Goal: Task Accomplishment & Management: Complete application form

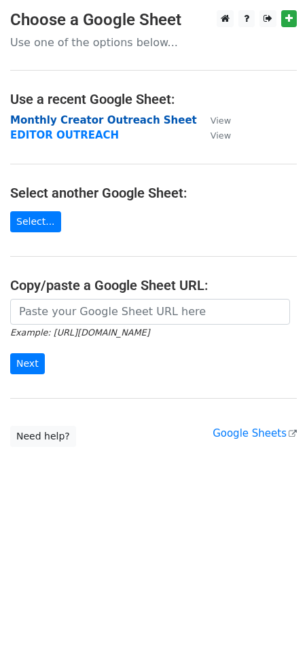
click at [80, 119] on strong "Monthly Creator Outreach Sheet" at bounding box center [103, 120] width 187 height 12
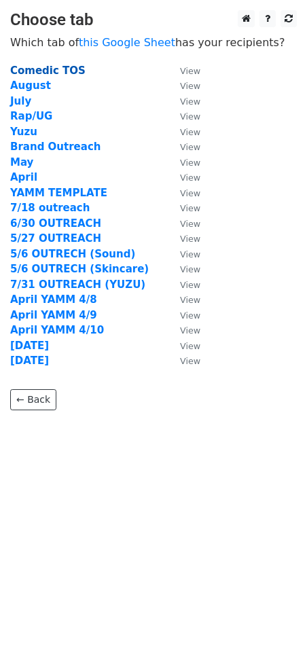
click at [58, 72] on strong "Comedic TOS" at bounding box center [47, 70] width 75 height 12
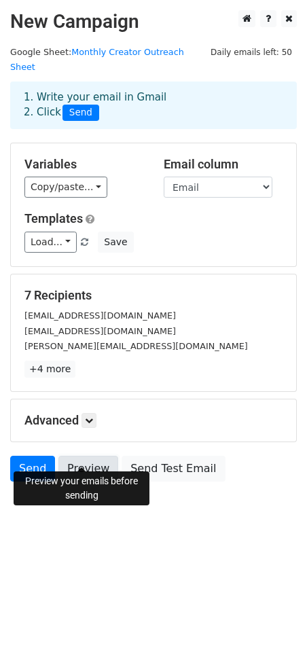
click at [79, 456] on link "Preview" at bounding box center [88, 469] width 60 height 26
click at [97, 459] on link "Preview" at bounding box center [88, 469] width 60 height 26
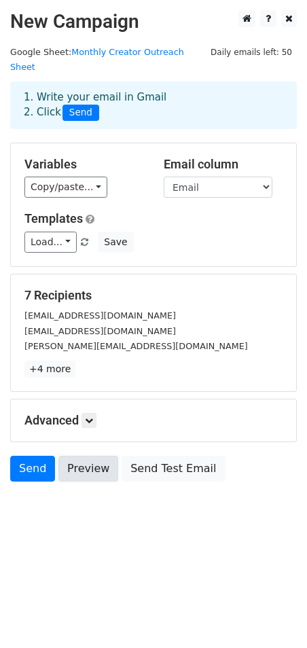
click at [92, 458] on link "Preview" at bounding box center [88, 469] width 60 height 26
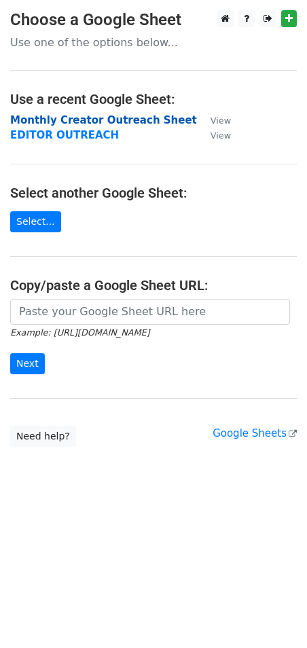
click at [111, 116] on strong "Monthly Creator Outreach Sheet" at bounding box center [103, 120] width 187 height 12
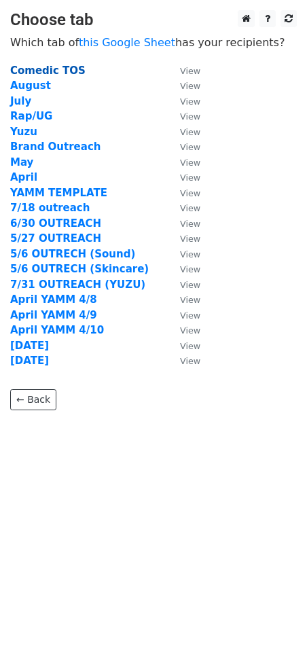
click at [63, 65] on strong "Comedic TOS" at bounding box center [47, 70] width 75 height 12
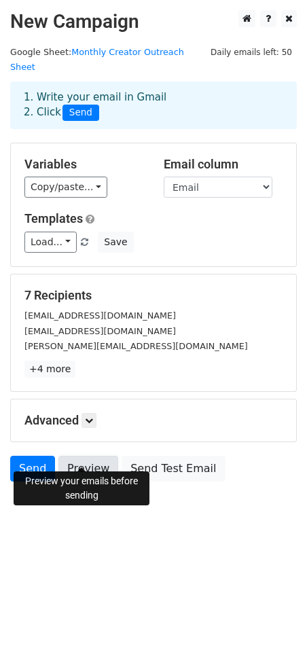
click at [98, 456] on link "Preview" at bounding box center [88, 469] width 60 height 26
click at [71, 456] on link "Preview" at bounding box center [88, 469] width 60 height 26
click at [77, 456] on link "Preview" at bounding box center [88, 469] width 60 height 26
click at [179, 513] on body "New Campaign Daily emails left: 50 Google Sheet: Monthly Creator Outreach Sheet…" at bounding box center [153, 276] width 307 height 532
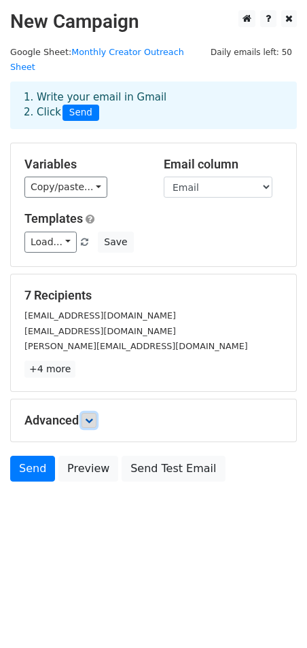
click at [90, 416] on icon at bounding box center [89, 420] width 8 height 8
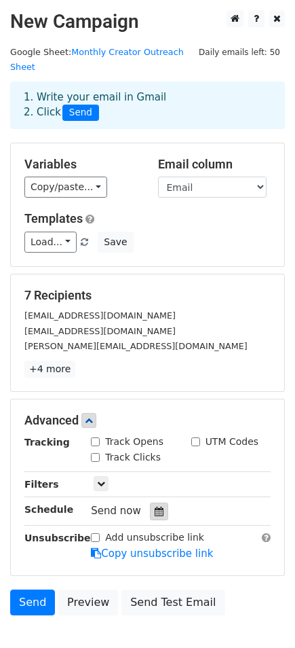
click at [155, 506] on icon at bounding box center [159, 511] width 9 height 10
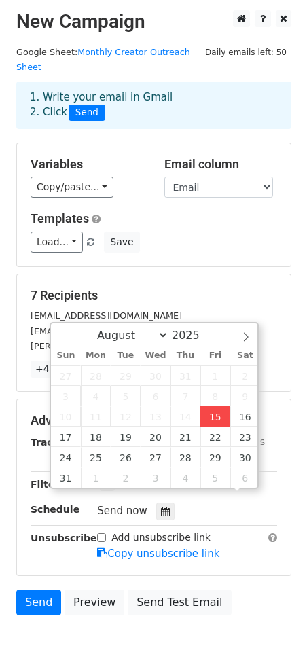
scroll to position [1, 0]
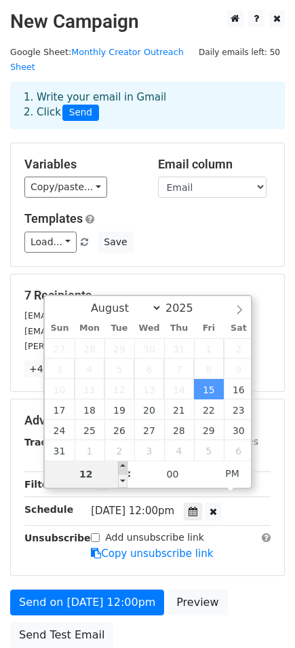
type input "2025-08-15 13:00"
type input "01"
click at [124, 465] on span at bounding box center [123, 467] width 10 height 14
type input "2025-08-15 14:00"
type input "02"
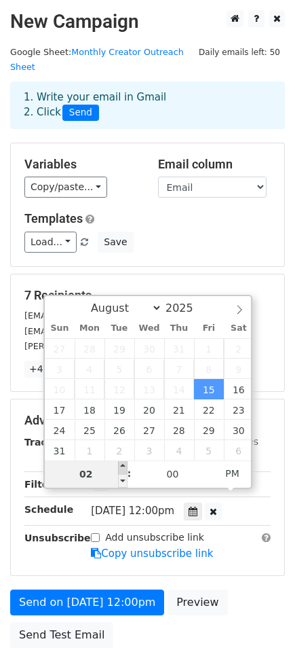
click at [124, 465] on span at bounding box center [123, 467] width 10 height 14
type input "2025-08-15 15:00"
type input "03"
click at [124, 465] on span at bounding box center [123, 467] width 10 height 14
type input "2025-08-15 16:00"
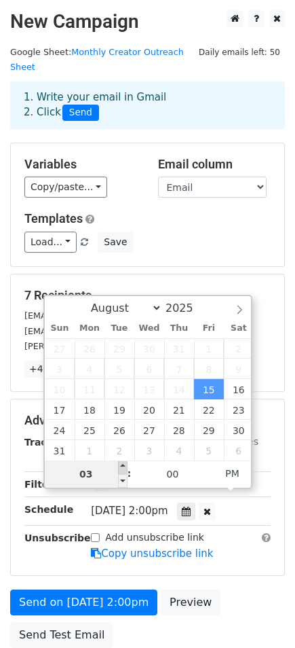
type input "04"
click at [124, 465] on span at bounding box center [123, 467] width 10 height 14
type input "2025-08-15 17:00"
type input "05"
click at [124, 465] on span at bounding box center [123, 467] width 10 height 14
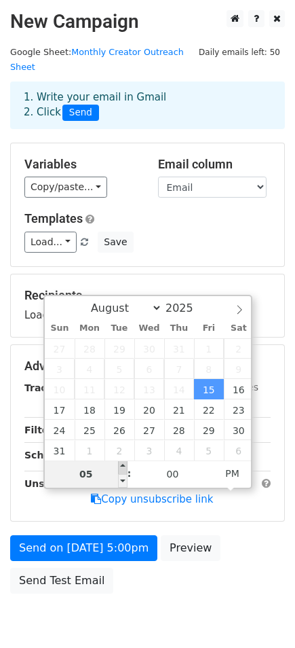
type input "2025-08-15 18:00"
type input "06"
click at [124, 465] on span at bounding box center [123, 467] width 10 height 14
type input "2025-08-15 19:00"
type input "07"
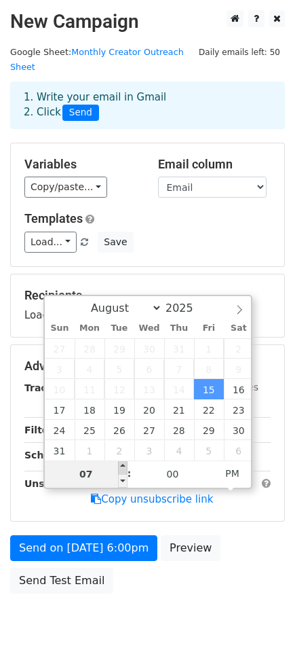
click at [124, 465] on span at bounding box center [123, 467] width 10 height 14
type input "2025-08-15 20:00"
type input "08"
click at [124, 465] on span at bounding box center [123, 467] width 10 height 14
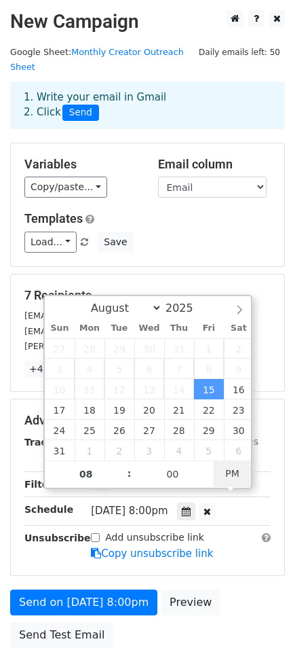
type input "2025-08-15 08:00"
click at [224, 478] on span "AM" at bounding box center [232, 473] width 37 height 27
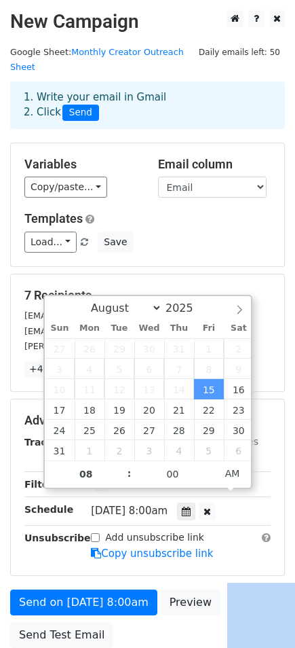
click at [127, 621] on div "Send on Aug 15 at 8:00am Preview Send Test Email" at bounding box center [147, 621] width 295 height 65
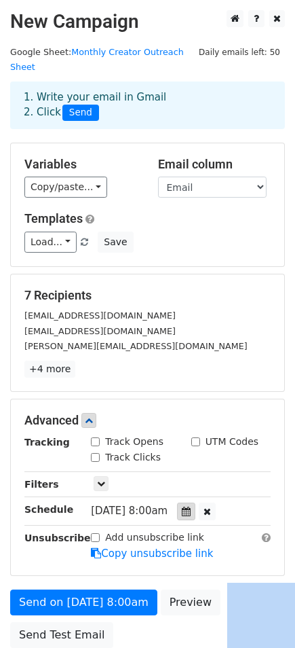
click at [191, 506] on icon at bounding box center [186, 511] width 9 height 10
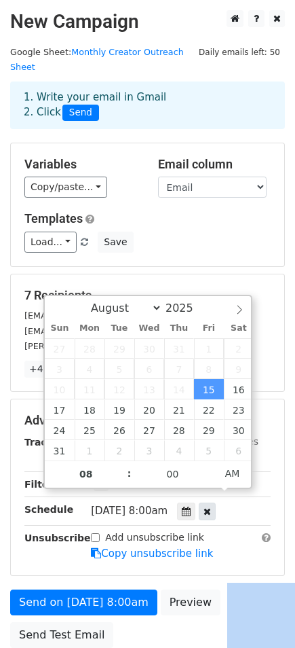
click at [211, 506] on icon at bounding box center [207, 511] width 7 height 10
type input "04"
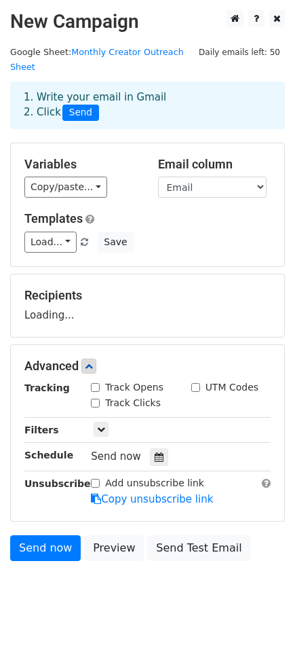
click at [104, 600] on body "New Campaign Daily emails left: 50 Google Sheet: Monthly Creator Outreach Sheet…" at bounding box center [147, 316] width 295 height 612
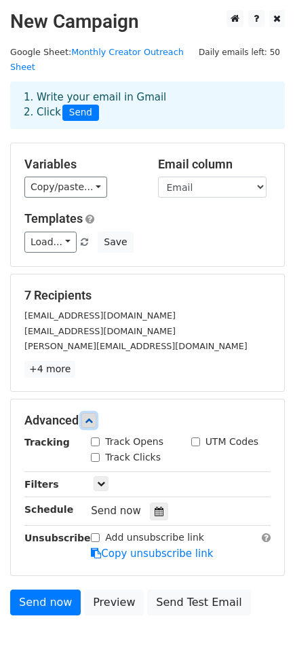
click at [93, 416] on icon at bounding box center [89, 420] width 8 height 8
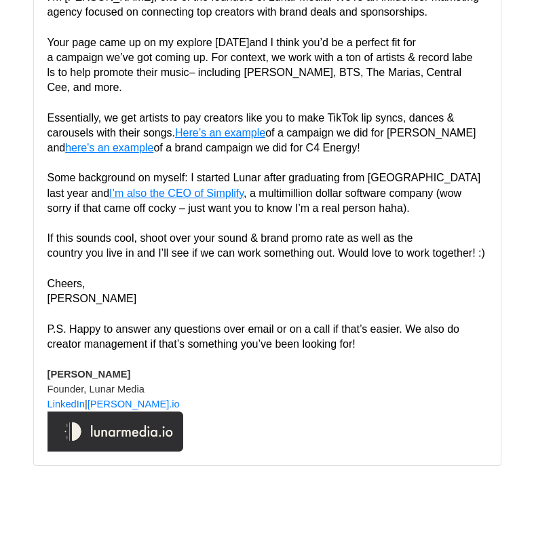
scroll to position [4123, 0]
